Goal: Find specific page/section: Find specific page/section

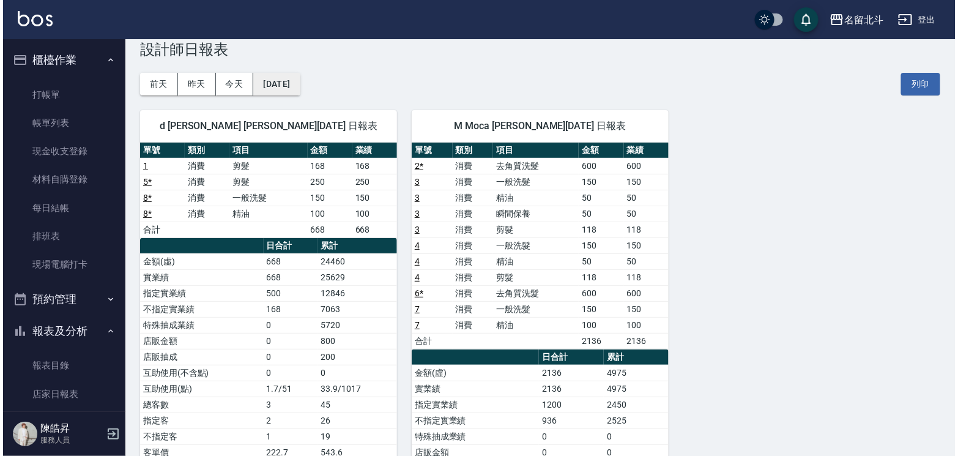
scroll to position [206, 0]
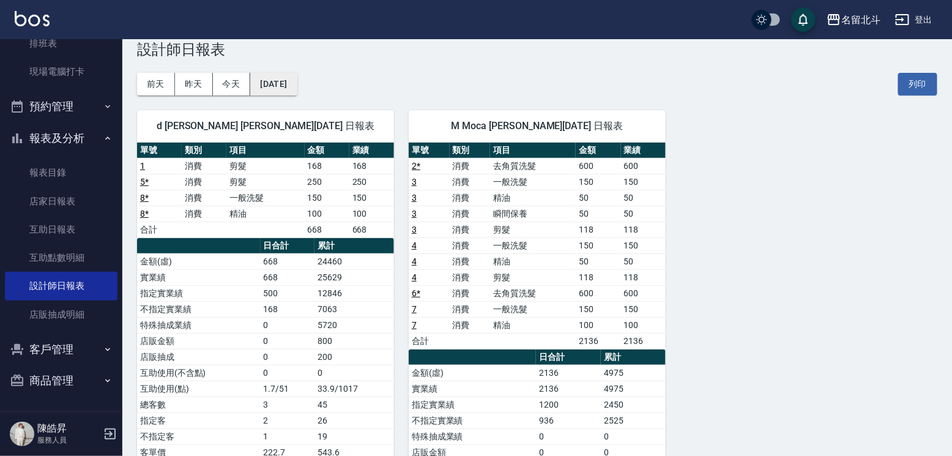
click at [292, 90] on button "[DATE]" at bounding box center [273, 84] width 47 height 23
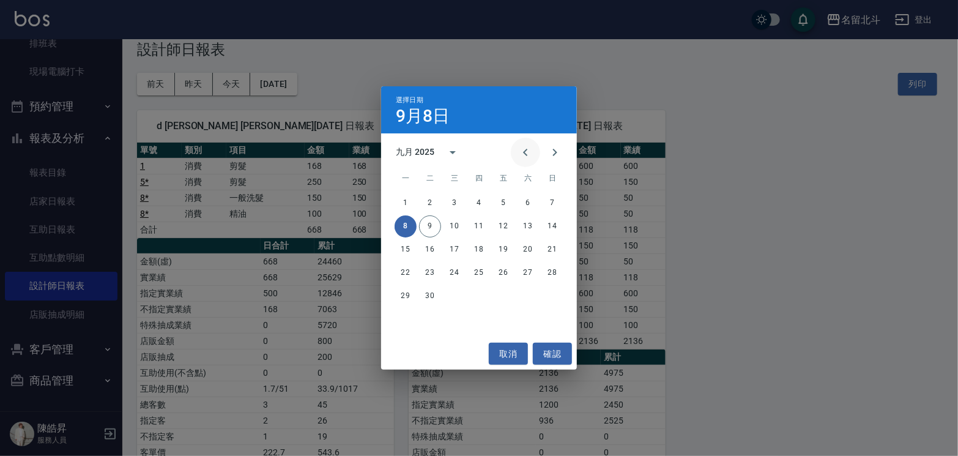
click at [520, 149] on icon "Previous month" at bounding box center [525, 152] width 15 height 15
click at [520, 148] on icon "Previous month" at bounding box center [525, 152] width 15 height 15
click at [521, 157] on icon "Previous month" at bounding box center [525, 152] width 15 height 15
click at [484, 248] on button "15" at bounding box center [479, 250] width 22 height 22
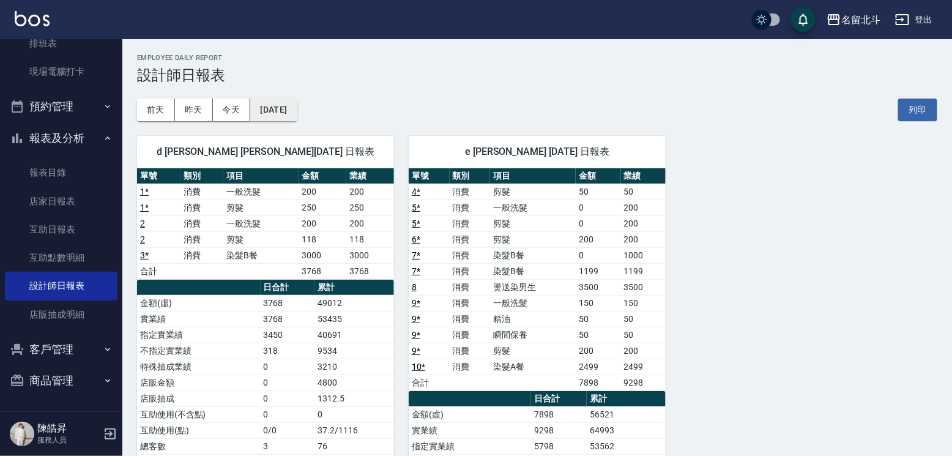
click at [297, 113] on button "[DATE]" at bounding box center [273, 110] width 47 height 23
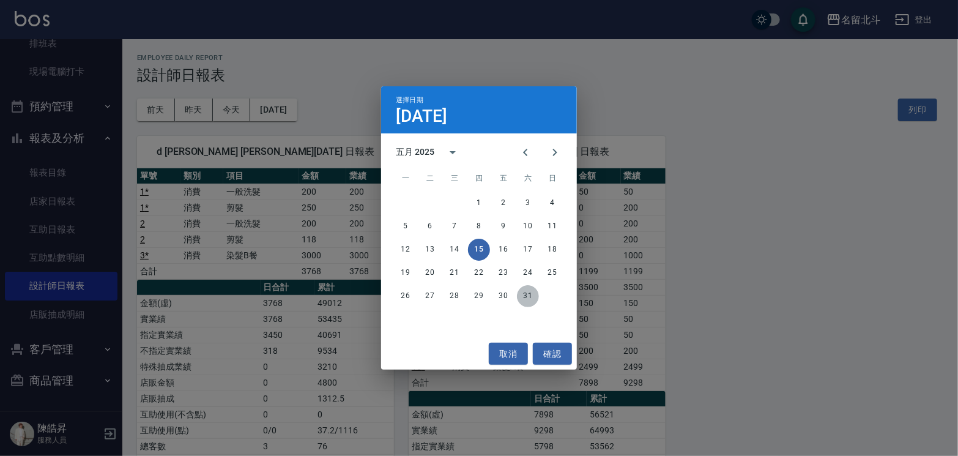
click at [535, 300] on button "31" at bounding box center [528, 296] width 22 height 22
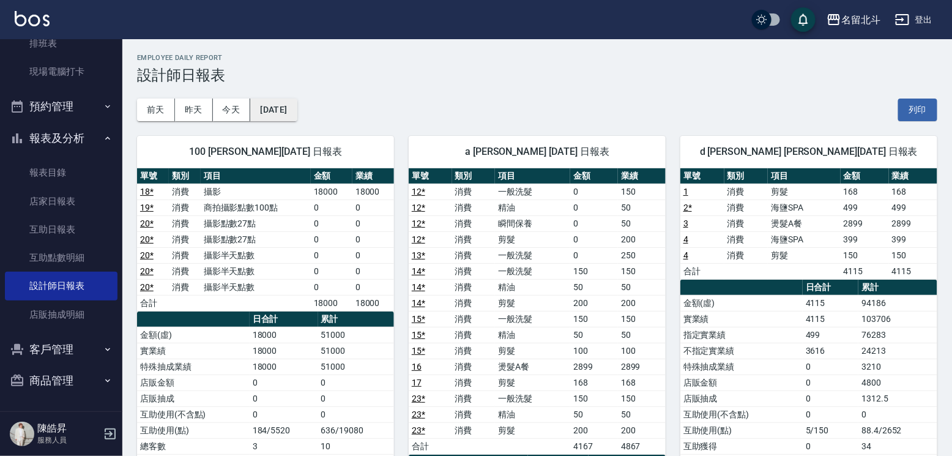
click at [294, 107] on button "[DATE]" at bounding box center [273, 110] width 47 height 23
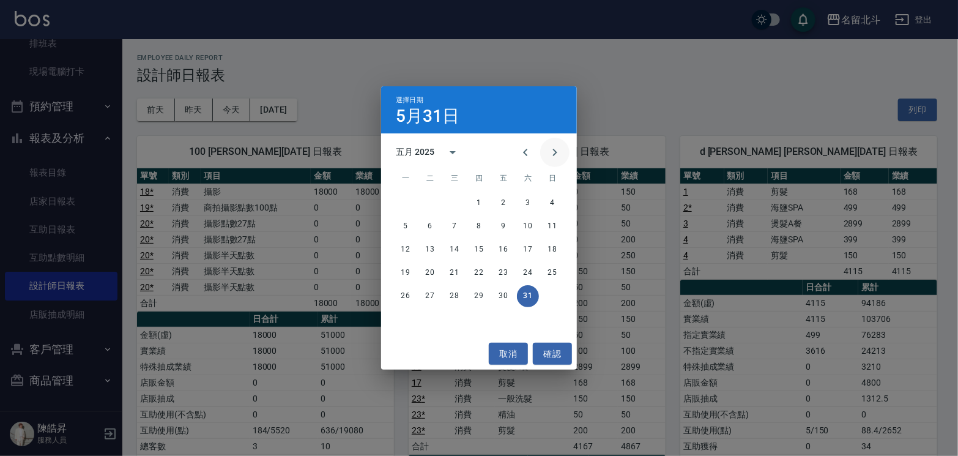
click at [554, 160] on icon "Next month" at bounding box center [555, 152] width 15 height 15
click at [409, 318] on button "30" at bounding box center [406, 319] width 22 height 22
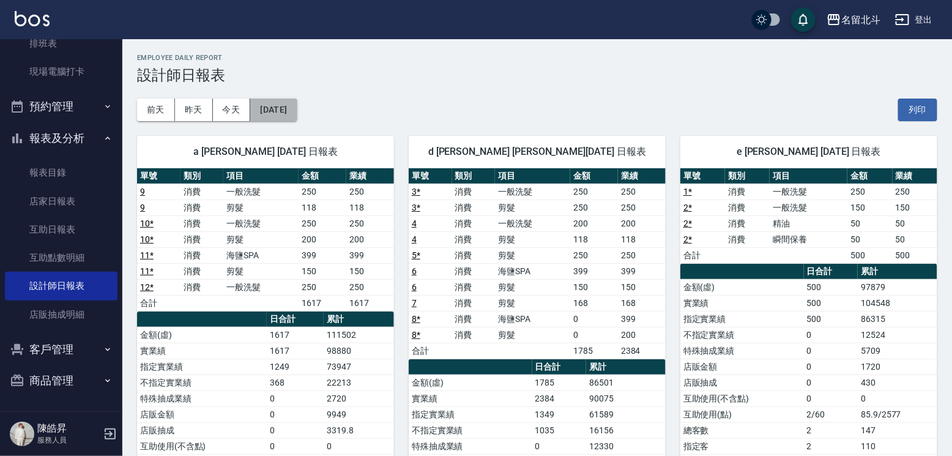
click at [284, 101] on button "[DATE]" at bounding box center [273, 110] width 47 height 23
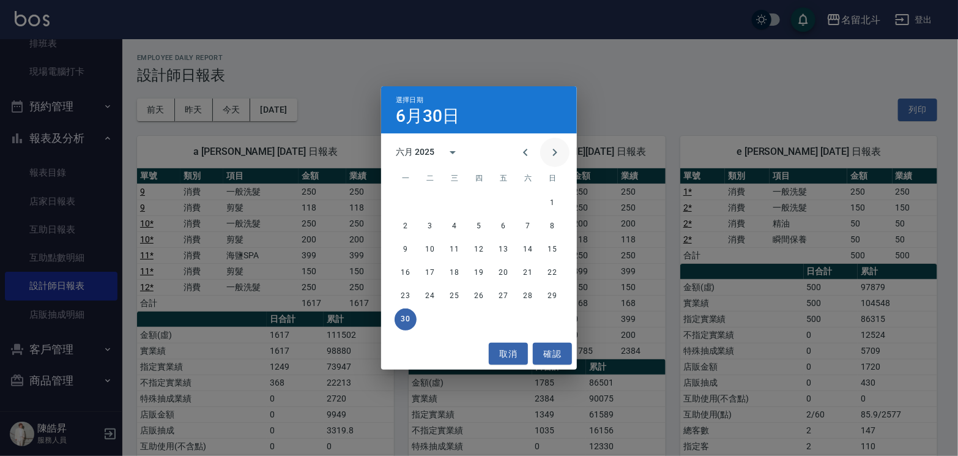
click at [550, 160] on icon "Next month" at bounding box center [555, 152] width 15 height 15
click at [479, 297] on button "31" at bounding box center [479, 296] width 22 height 22
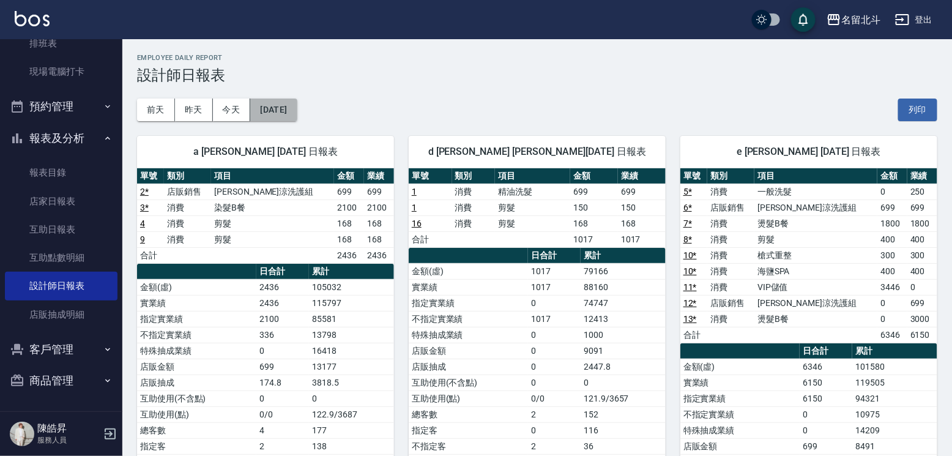
click at [267, 113] on button "[DATE]" at bounding box center [273, 110] width 47 height 23
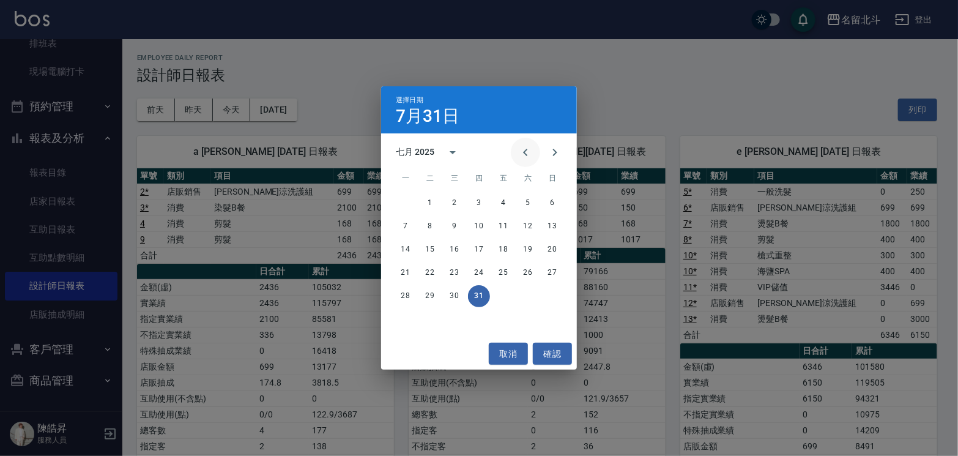
click at [523, 160] on icon "Previous month" at bounding box center [525, 152] width 15 height 15
click at [463, 297] on button "30" at bounding box center [455, 296] width 22 height 22
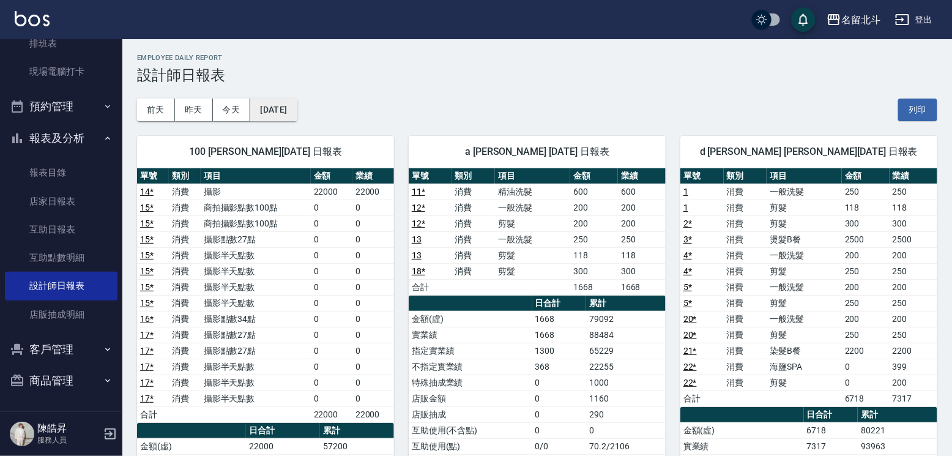
click at [289, 116] on button "[DATE]" at bounding box center [273, 110] width 47 height 23
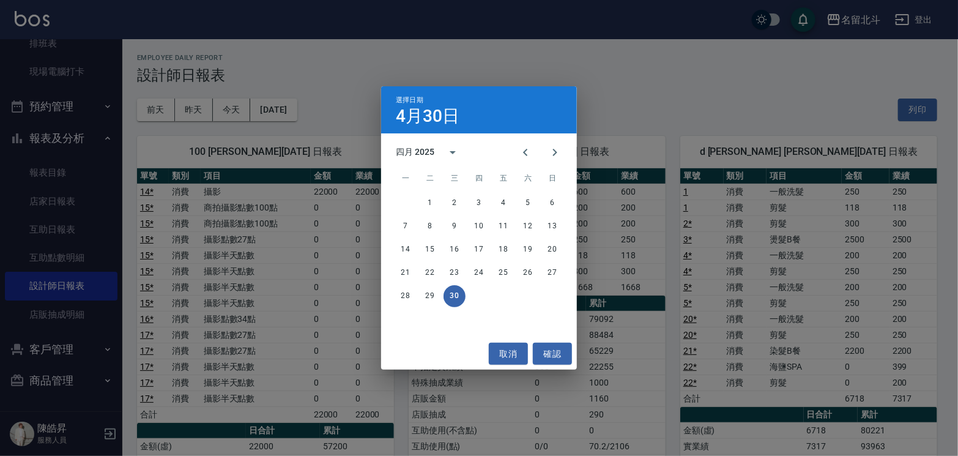
click at [612, 126] on div "選擇日期 [DATE] 四月 2025 一 二 三 四 五 六 日 1 2 3 4 5 6 7 8 9 10 11 12 13 14 15 16 17 18 …" at bounding box center [479, 228] width 958 height 456
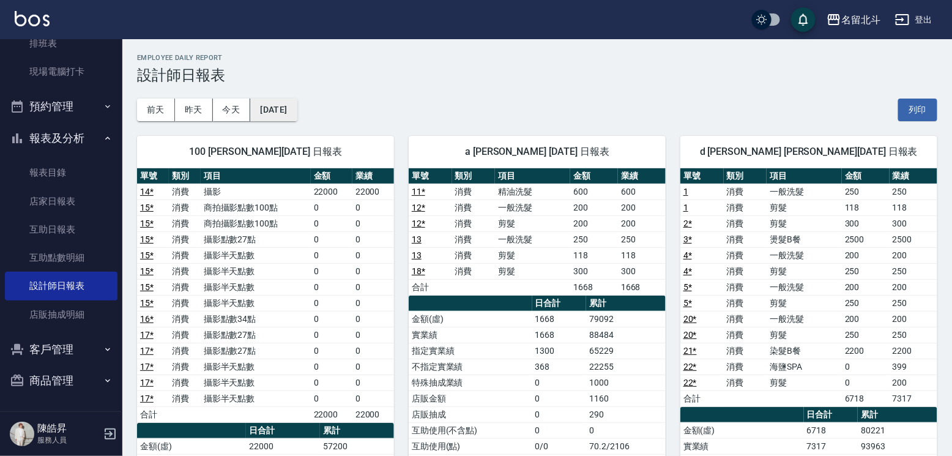
click at [283, 112] on button "[DATE]" at bounding box center [273, 110] width 47 height 23
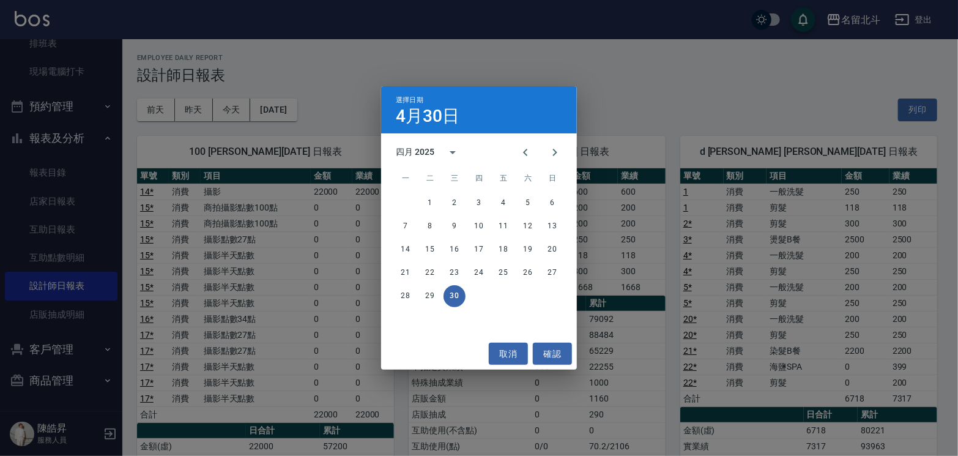
click at [231, 116] on div "選擇日期 [DATE] 四月 2025 一 二 三 四 五 六 日 1 2 3 4 5 6 7 8 9 10 11 12 13 14 15 16 17 18 …" at bounding box center [479, 228] width 958 height 456
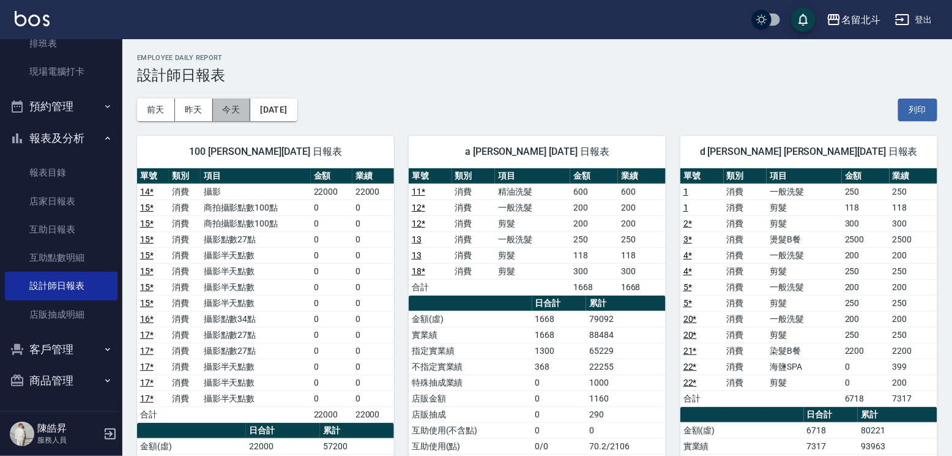
click at [230, 116] on button "今天" at bounding box center [232, 110] width 38 height 23
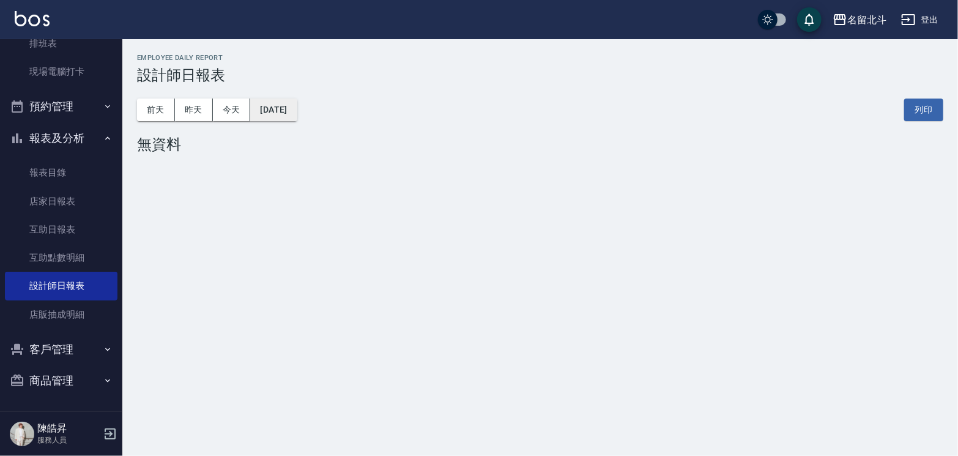
click at [297, 105] on button "[DATE]" at bounding box center [273, 110] width 47 height 23
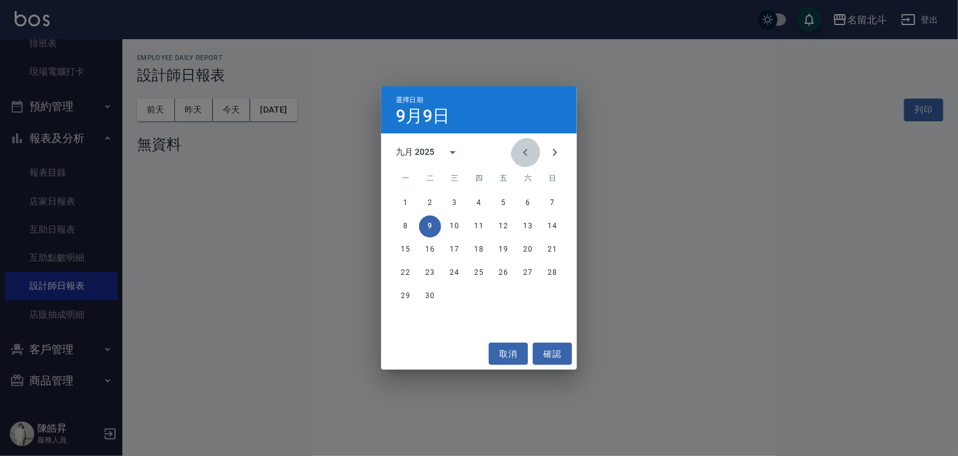
click at [518, 150] on icon "Previous month" at bounding box center [525, 152] width 15 height 15
click at [543, 296] on button "31" at bounding box center [553, 296] width 22 height 22
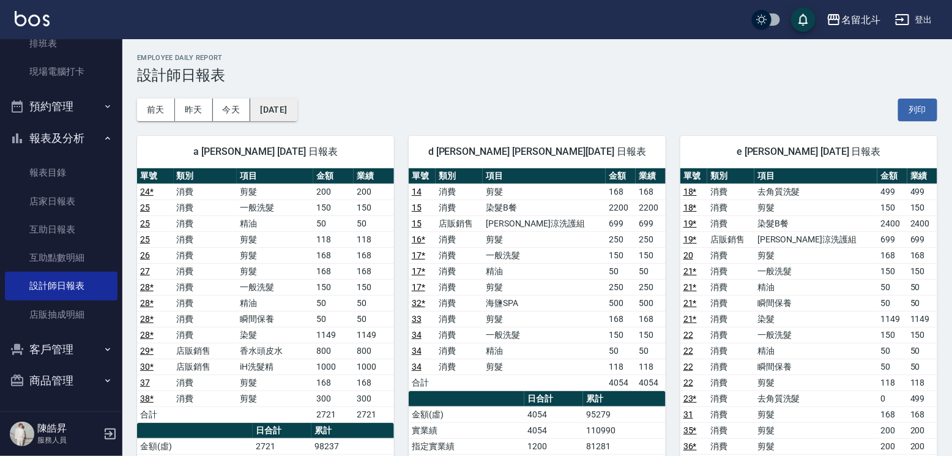
click at [297, 101] on button "[DATE]" at bounding box center [273, 110] width 47 height 23
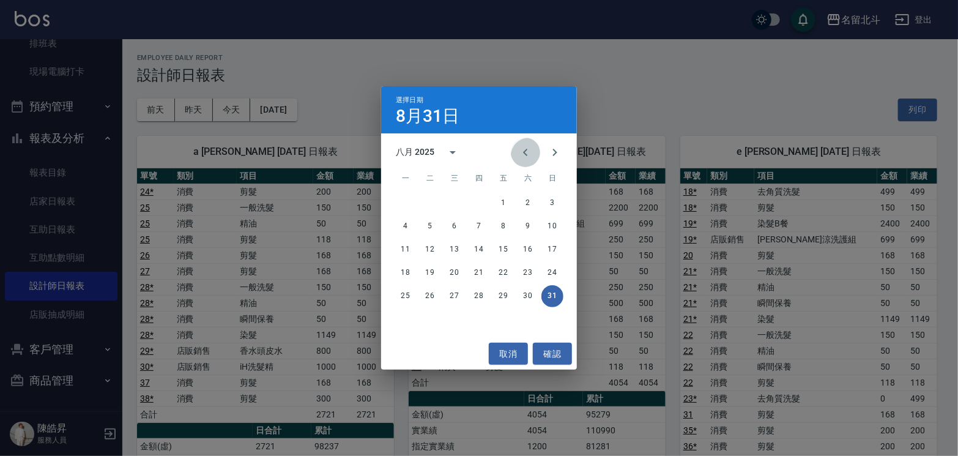
click at [518, 150] on icon "Previous month" at bounding box center [525, 152] width 15 height 15
click at [469, 294] on button "31" at bounding box center [479, 296] width 22 height 22
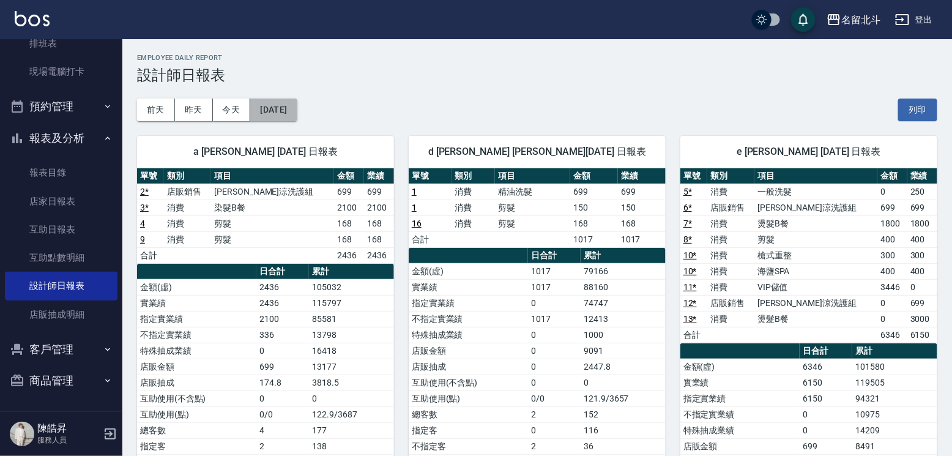
click at [294, 112] on button "[DATE]" at bounding box center [273, 110] width 47 height 23
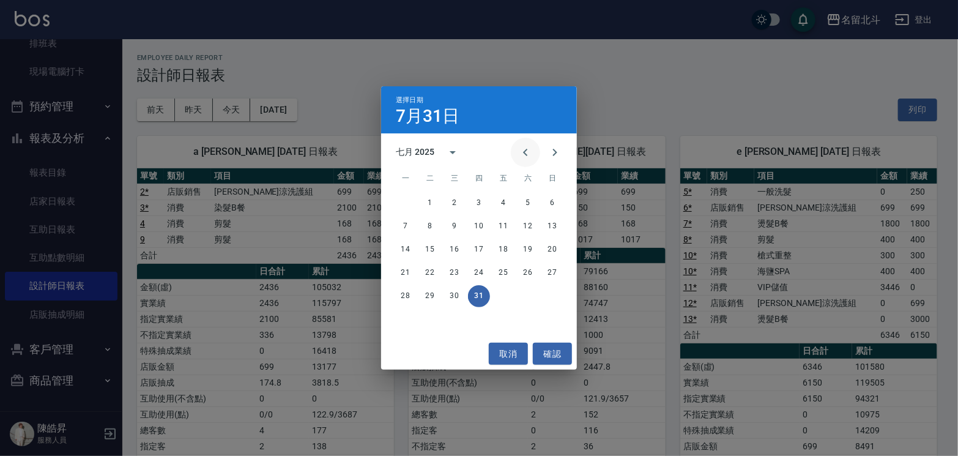
drag, startPoint x: 521, startPoint y: 150, endPoint x: 523, endPoint y: 157, distance: 7.7
click at [520, 150] on icon "Previous month" at bounding box center [525, 152] width 15 height 15
click at [409, 317] on button "30" at bounding box center [406, 319] width 22 height 22
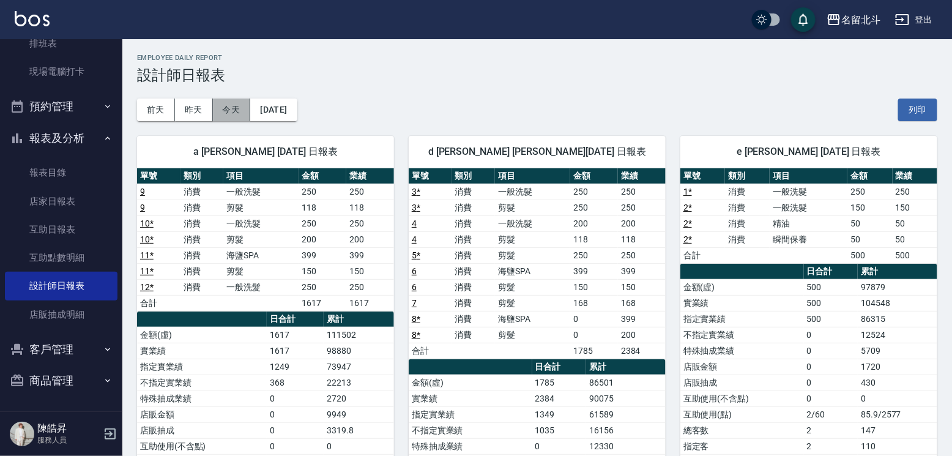
click at [224, 108] on button "今天" at bounding box center [232, 110] width 38 height 23
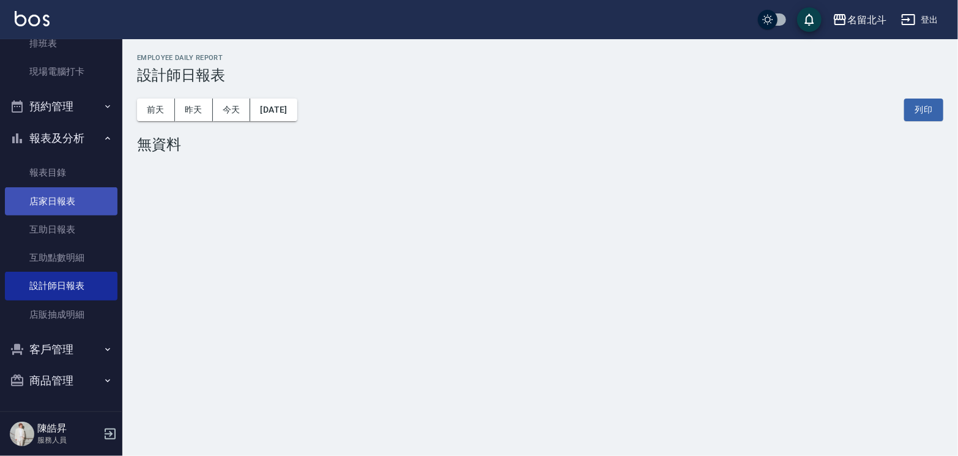
click at [73, 199] on link "店家日報表" at bounding box center [61, 201] width 113 height 28
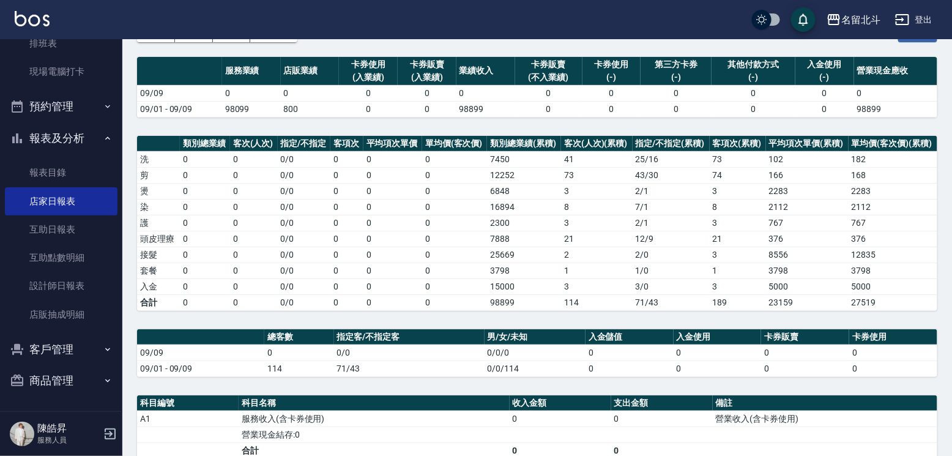
scroll to position [61, 0]
